Goal: Task Accomplishment & Management: Use online tool/utility

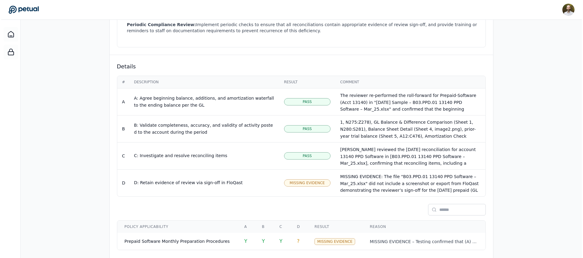
scroll to position [57, 0]
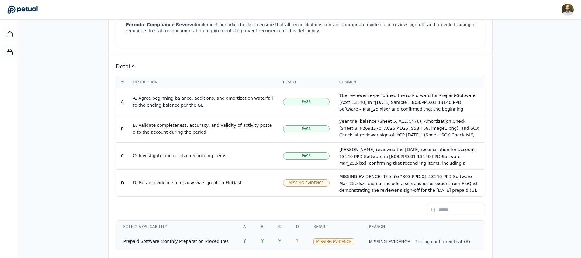
click at [226, 233] on td "Prepaid Software Monthly Preparation Procedures" at bounding box center [176, 241] width 120 height 17
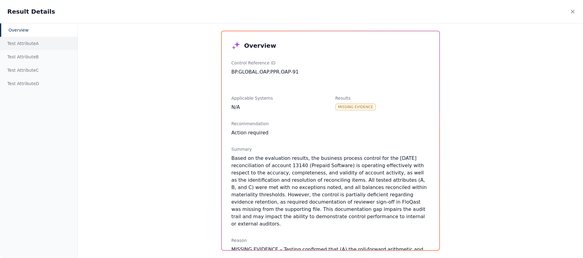
click at [22, 44] on div "Test Attribute A" at bounding box center [39, 43] width 78 height 13
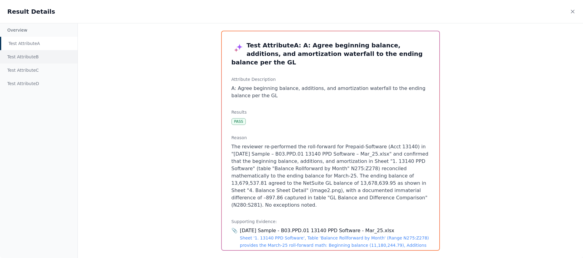
click at [29, 57] on div "Test Attribute B" at bounding box center [39, 56] width 78 height 13
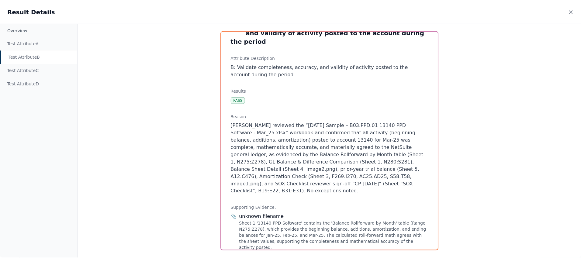
scroll to position [12, 0]
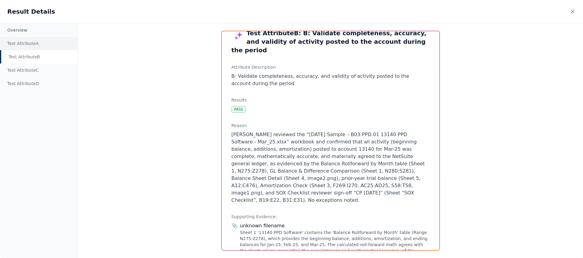
click at [35, 45] on div "Test Attribute A" at bounding box center [39, 43] width 78 height 13
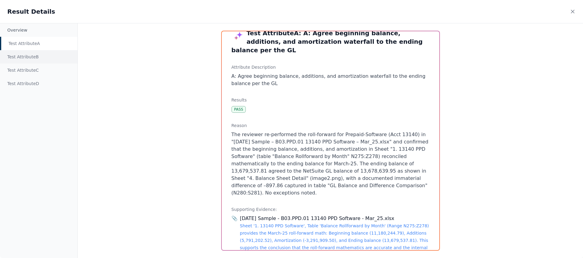
click at [33, 56] on div "Test Attribute B" at bounding box center [39, 56] width 78 height 13
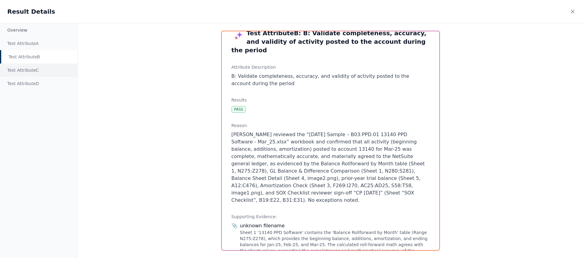
click at [31, 68] on div "Test Attribute C" at bounding box center [39, 70] width 78 height 13
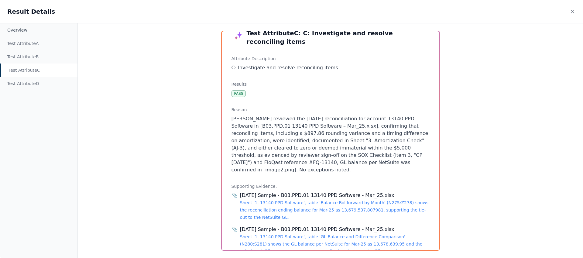
click at [192, 173] on div "Overview Test Attribute A Test Attribute B Test Attribute C Test Attribute D Te…" at bounding box center [291, 140] width 583 height 235
click at [573, 12] on icon at bounding box center [573, 11] width 3 height 3
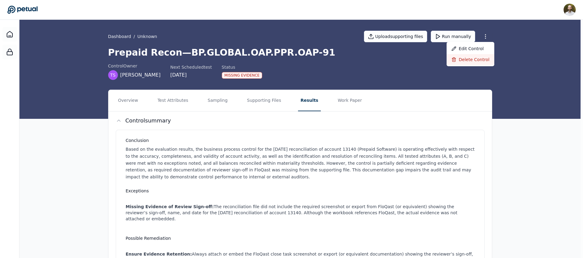
click at [477, 57] on div "Delete control" at bounding box center [471, 59] width 48 height 11
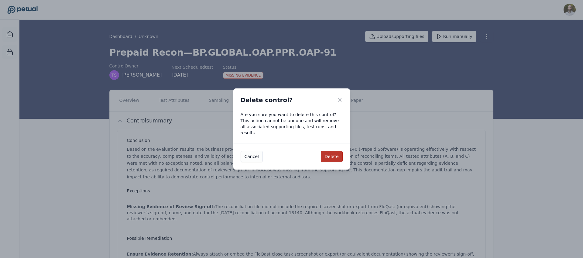
click at [333, 152] on button "Delete" at bounding box center [332, 157] width 22 height 12
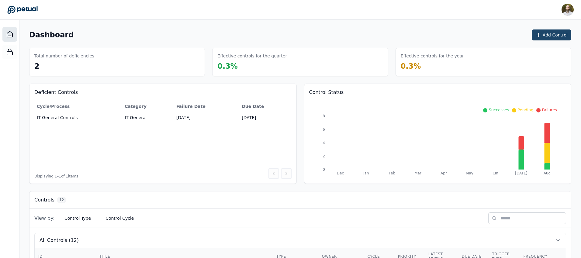
click at [551, 32] on button "Add Control" at bounding box center [552, 34] width 40 height 11
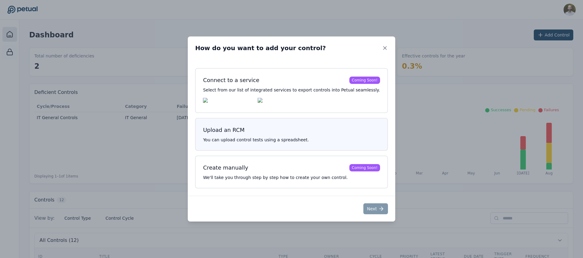
click at [283, 137] on div "Upload an RCM You can upload control tests using a spreadsheet." at bounding box center [291, 134] width 193 height 33
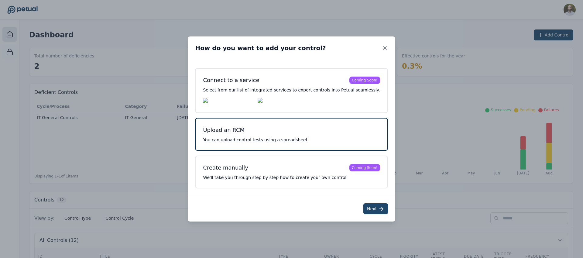
click at [370, 210] on button "Next" at bounding box center [376, 208] width 25 height 11
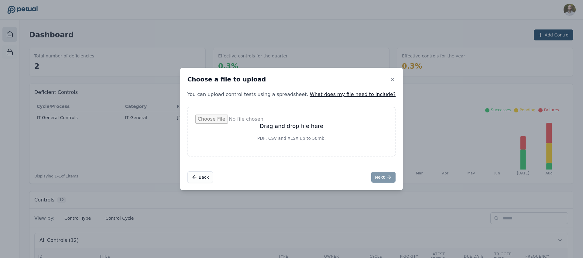
click at [312, 164] on div "Back Next" at bounding box center [291, 177] width 223 height 26
click at [298, 133] on input "file" at bounding box center [291, 132] width 193 height 34
type input "**********"
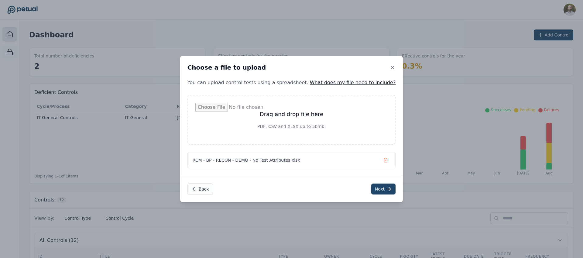
click at [373, 189] on button "Next" at bounding box center [383, 189] width 25 height 11
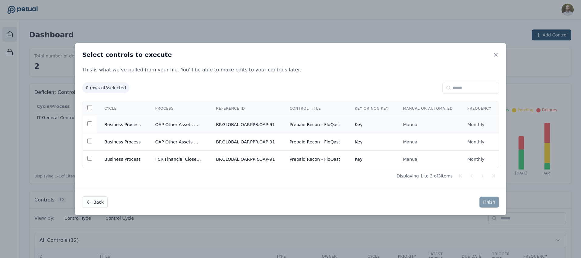
click at [286, 123] on td "Prepaid Recon - FloQast" at bounding box center [314, 124] width 65 height 17
click at [487, 202] on button "Finish" at bounding box center [488, 202] width 19 height 11
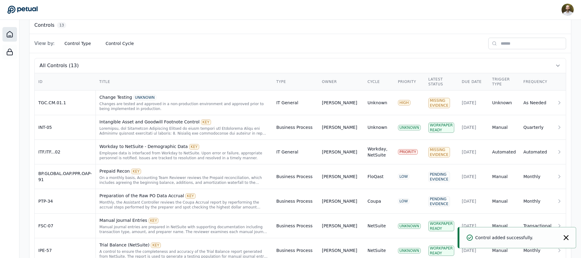
scroll to position [281, 0]
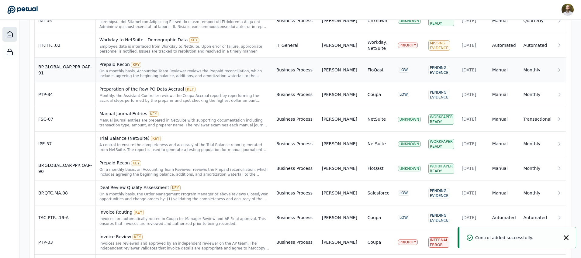
click at [198, 74] on div "On a monthly basis, Accounting Team Reviewer reviews the Prepaid reconciliation…" at bounding box center [184, 74] width 170 height 10
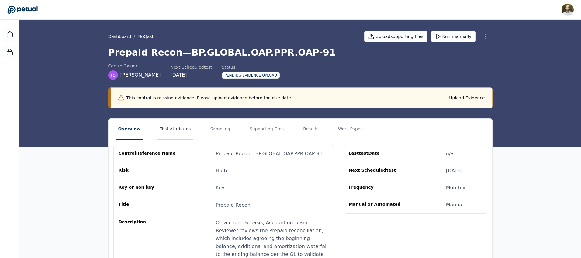
click at [173, 131] on button "Test Attributes" at bounding box center [175, 129] width 36 height 21
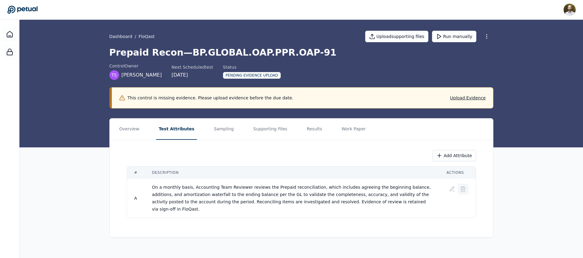
click at [463, 188] on icon at bounding box center [463, 189] width 6 height 6
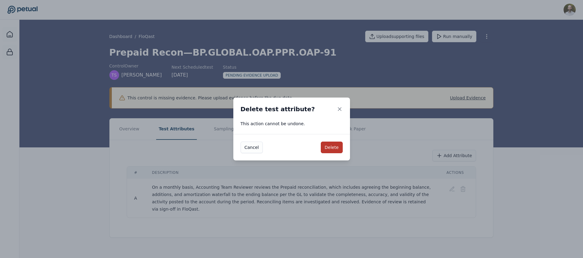
click at [324, 146] on button "Delete" at bounding box center [332, 148] width 22 height 12
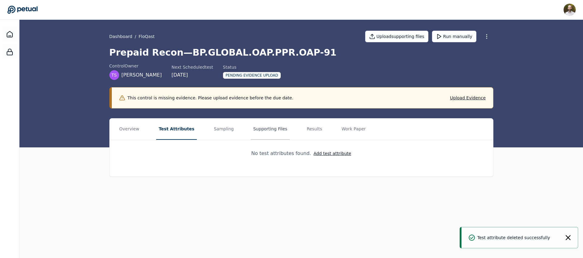
click at [256, 129] on button "Supporting Files" at bounding box center [270, 129] width 39 height 21
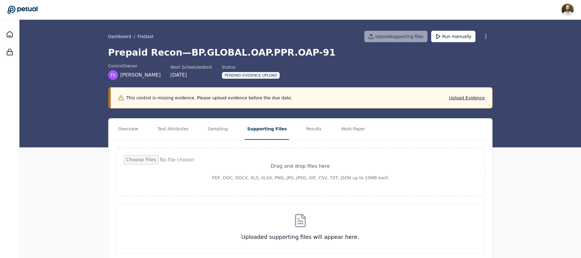
click at [301, 181] on input "file" at bounding box center [300, 171] width 353 height 33
type input "**********"
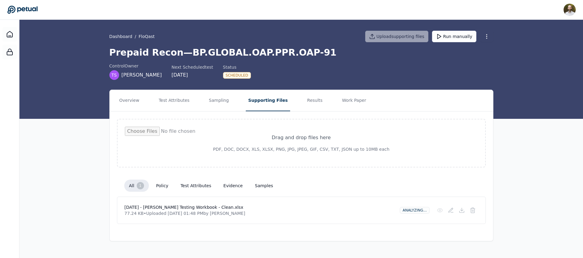
click at [292, 140] on input "file" at bounding box center [301, 143] width 353 height 33
type input "**********"
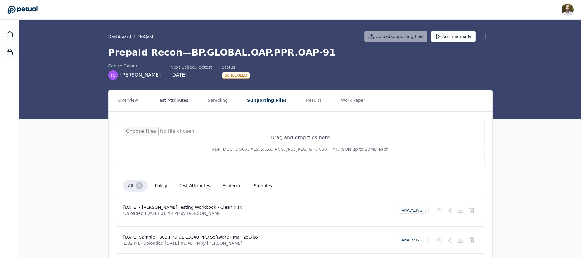
click at [171, 101] on button "Test Attributes" at bounding box center [173, 100] width 36 height 21
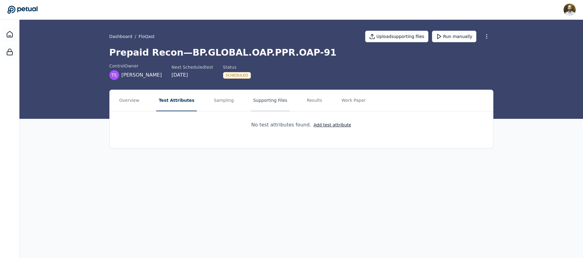
click at [271, 98] on button "Supporting Files" at bounding box center [270, 100] width 39 height 21
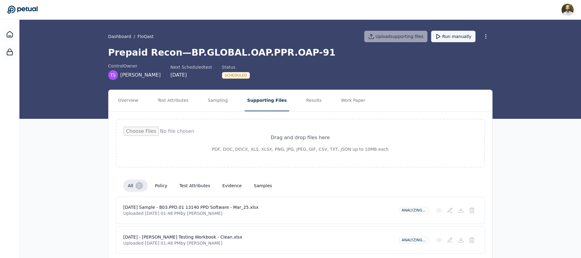
click at [459, 36] on button "Run manually" at bounding box center [453, 37] width 44 height 12
